Goal: Transaction & Acquisition: Download file/media

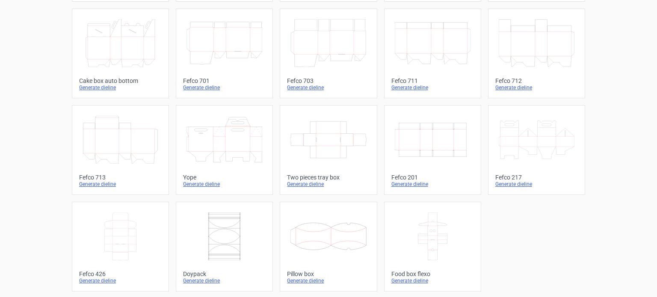
scroll to position [210, 0]
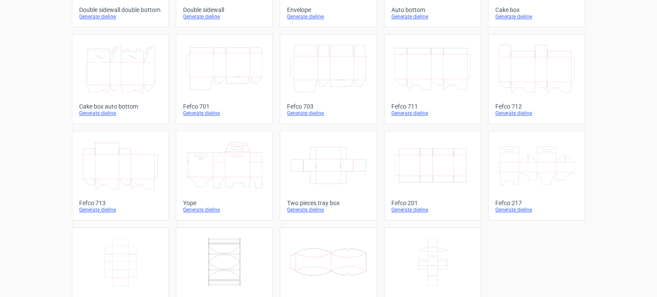
click at [431, 174] on icon "Width Depth Height" at bounding box center [433, 166] width 76 height 48
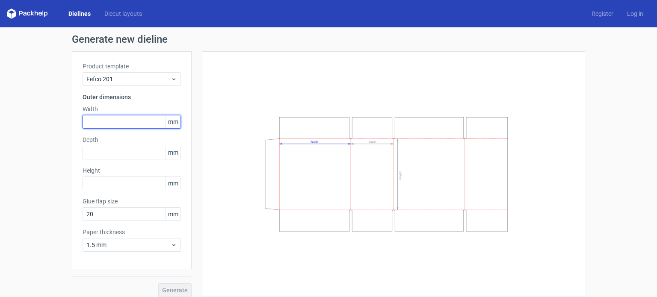
click at [127, 123] on input "text" at bounding box center [132, 122] width 98 height 14
click at [167, 150] on span "mm" at bounding box center [173, 152] width 15 height 13
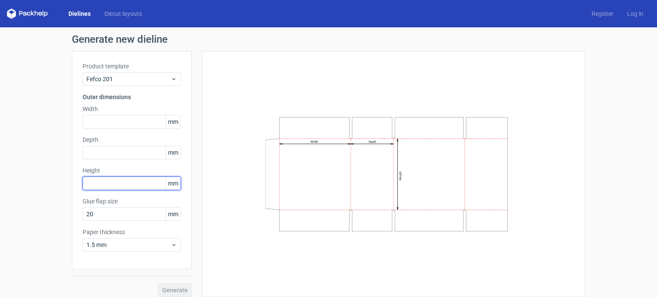
click at [106, 183] on input "text" at bounding box center [132, 184] width 98 height 14
type input "160"
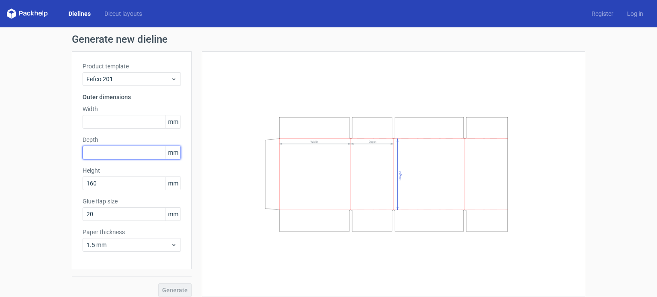
click at [109, 153] on input "text" at bounding box center [132, 153] width 98 height 14
type input "85"
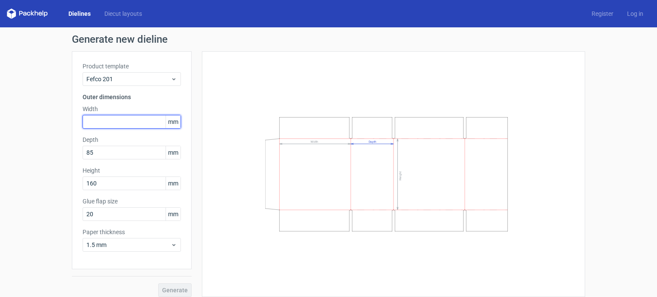
click at [113, 120] on input "text" at bounding box center [132, 122] width 98 height 14
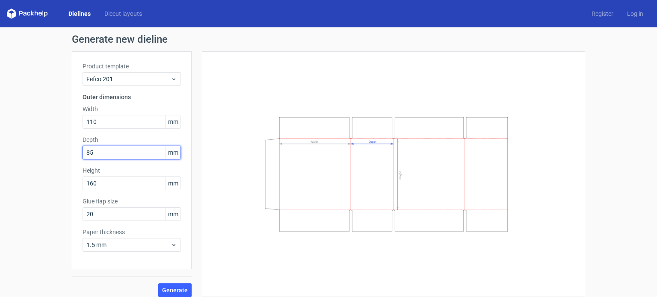
scroll to position [6, 0]
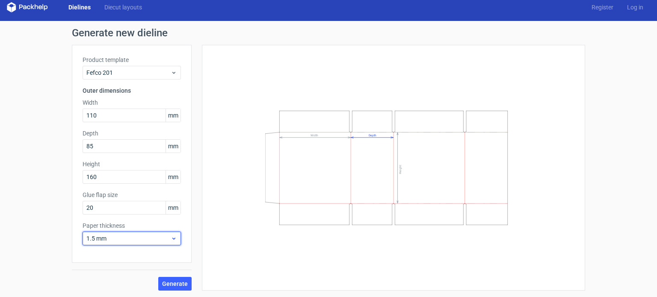
click at [149, 241] on span "1.5 mm" at bounding box center [128, 238] width 84 height 9
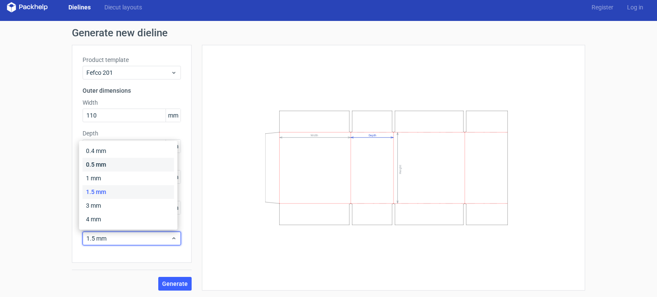
click at [112, 162] on div "0.5 mm" at bounding box center [129, 165] width 92 height 14
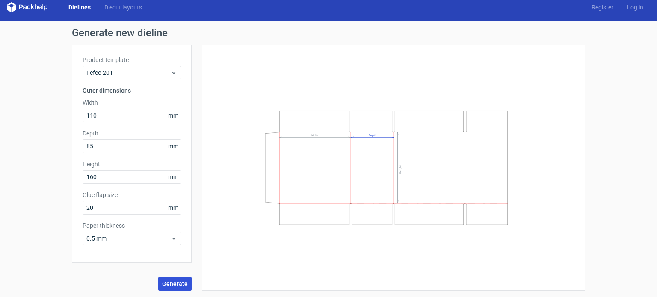
click at [177, 285] on span "Generate" at bounding box center [175, 284] width 26 height 6
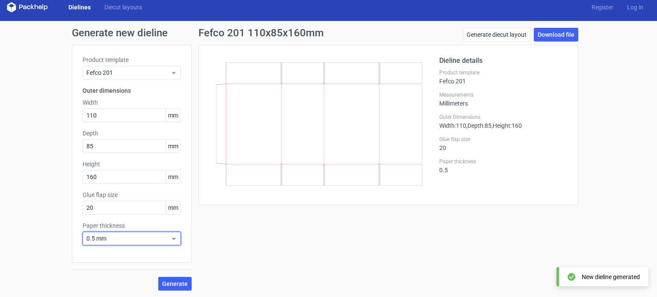
click at [141, 239] on span "0.5 mm" at bounding box center [128, 238] width 84 height 9
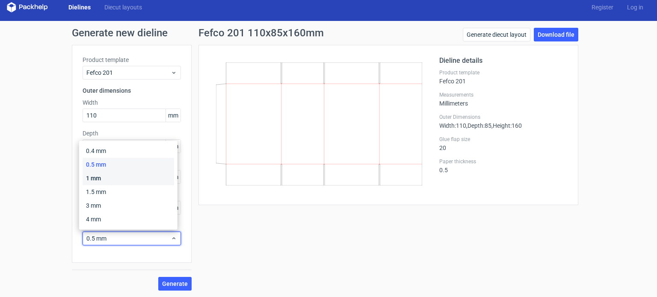
click at [110, 179] on div "1 mm" at bounding box center [129, 178] width 92 height 14
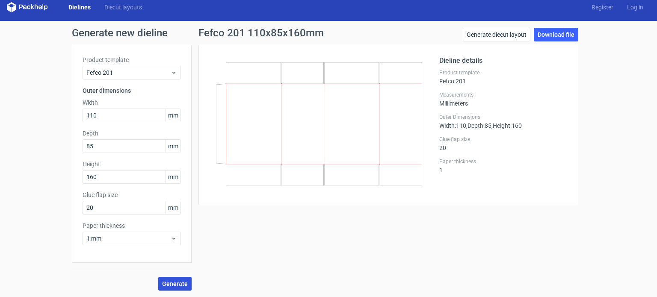
click at [176, 287] on button "Generate" at bounding box center [174, 284] width 33 height 14
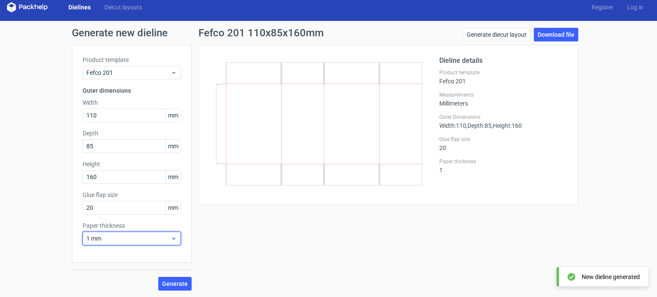
click at [108, 236] on span "1 mm" at bounding box center [128, 238] width 84 height 9
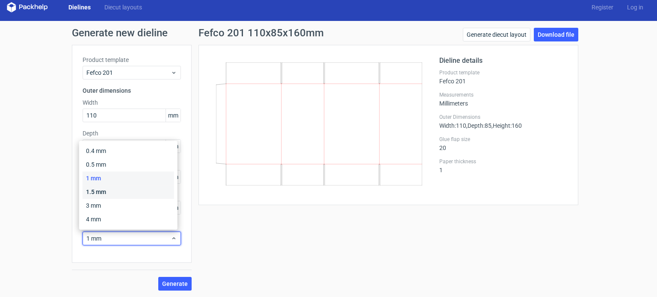
click at [96, 193] on div "1.5 mm" at bounding box center [129, 192] width 92 height 14
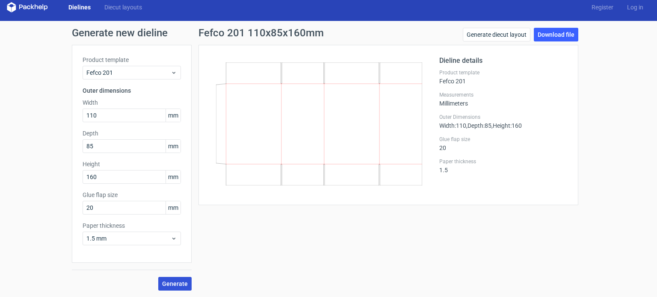
click at [172, 281] on span "Generate" at bounding box center [175, 284] width 26 height 6
click at [556, 35] on link "Download file" at bounding box center [556, 35] width 44 height 14
drag, startPoint x: 115, startPoint y: 114, endPoint x: 31, endPoint y: 125, distance: 84.6
click at [31, 125] on div "Generate new dieline Product template Fefco 201 Outer dimensions Width 110 mm D…" at bounding box center [328, 159] width 657 height 277
type input "60"
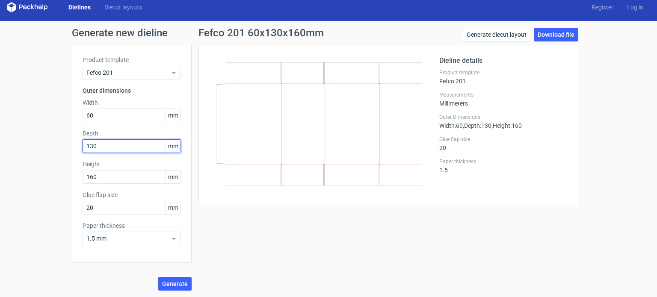
type input "130"
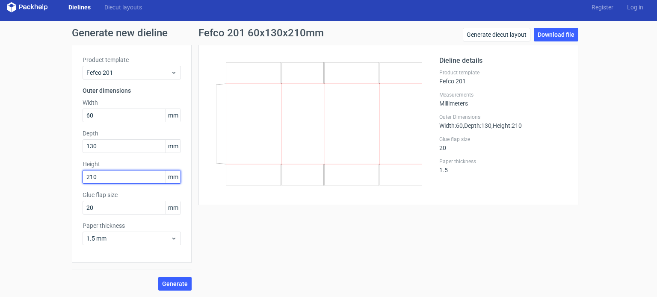
type input "210"
click at [164, 279] on button "Generate" at bounding box center [174, 284] width 33 height 14
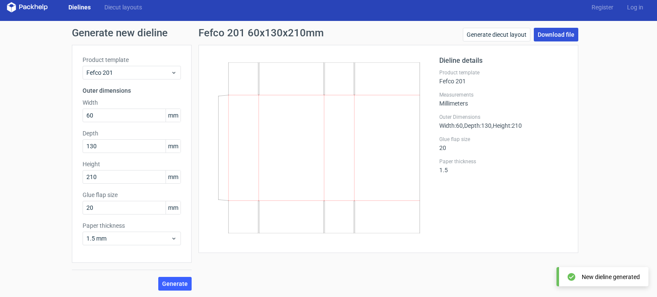
click at [544, 33] on link "Download file" at bounding box center [556, 35] width 44 height 14
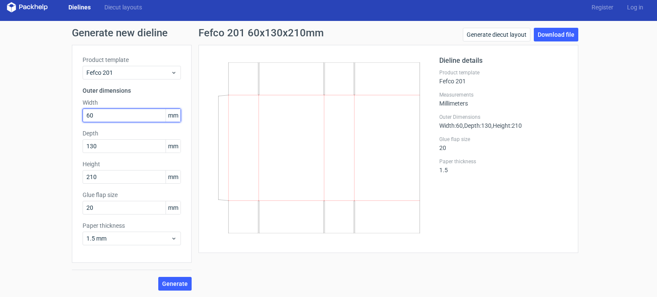
drag, startPoint x: 121, startPoint y: 114, endPoint x: 35, endPoint y: 112, distance: 86.4
click at [35, 112] on div "Generate new dieline Product template Fefco 201 Outer dimensions Width 60 mm De…" at bounding box center [328, 159] width 657 height 277
type input "30"
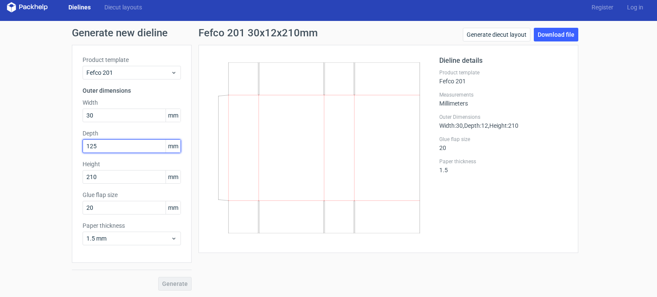
type input "125"
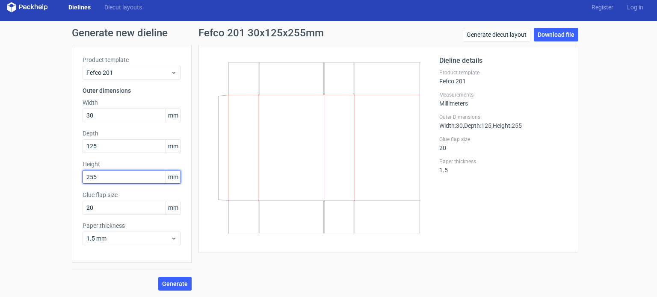
type input "255"
click at [168, 285] on span "Generate" at bounding box center [175, 284] width 26 height 6
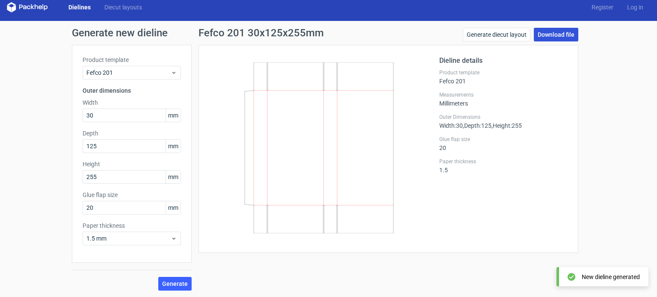
click at [547, 36] on link "Download file" at bounding box center [556, 35] width 44 height 14
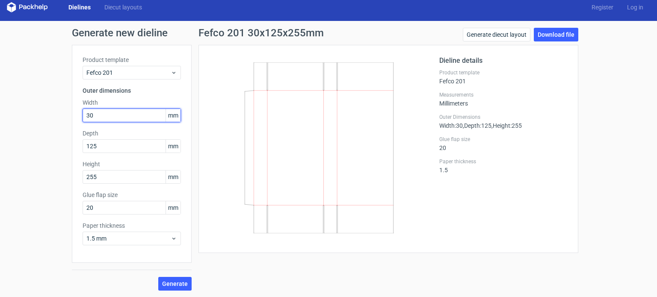
drag, startPoint x: 96, startPoint y: 116, endPoint x: 27, endPoint y: 119, distance: 68.5
click at [27, 119] on div "Generate new dieline Product template Fefco 201 Outer dimensions Width 30 mm De…" at bounding box center [328, 159] width 657 height 277
type input "85"
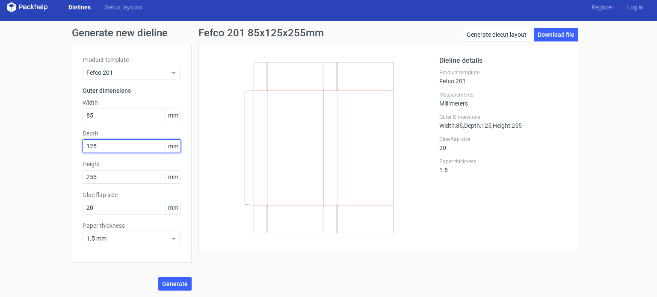
type input "2"
type input "190"
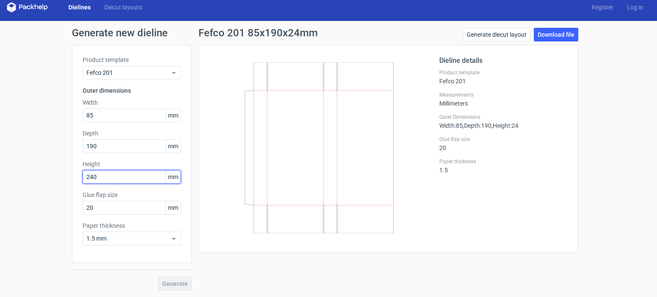
type input "240"
click at [181, 281] on span "Generate" at bounding box center [175, 284] width 26 height 6
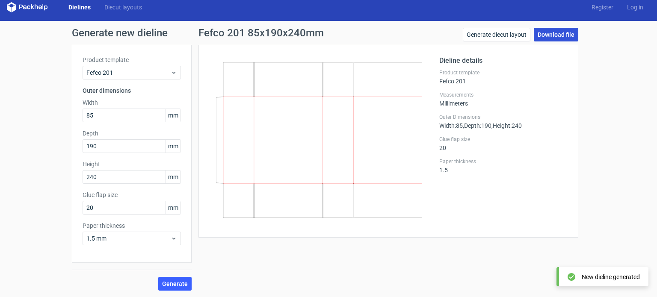
click at [556, 37] on link "Download file" at bounding box center [556, 35] width 44 height 14
